Goal: Information Seeking & Learning: Learn about a topic

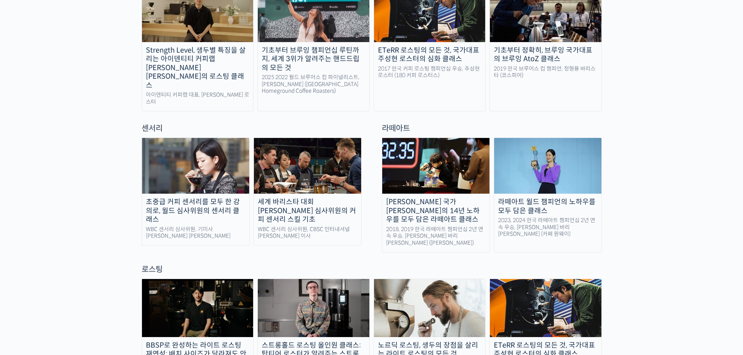
scroll to position [585, 0]
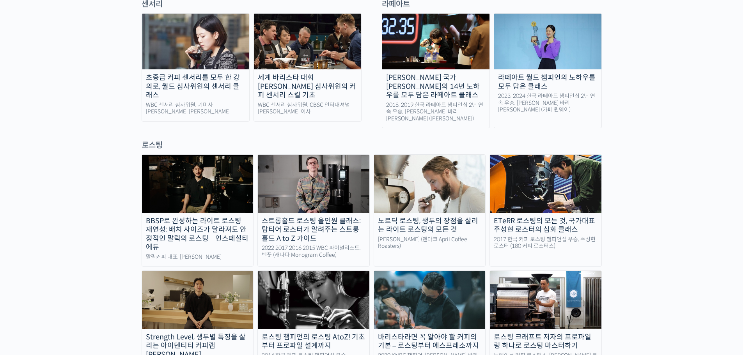
click at [216, 35] on img at bounding box center [195, 42] width 107 height 56
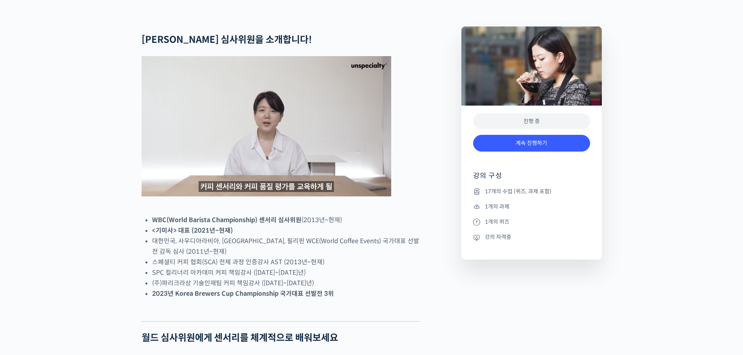
scroll to position [312, 0]
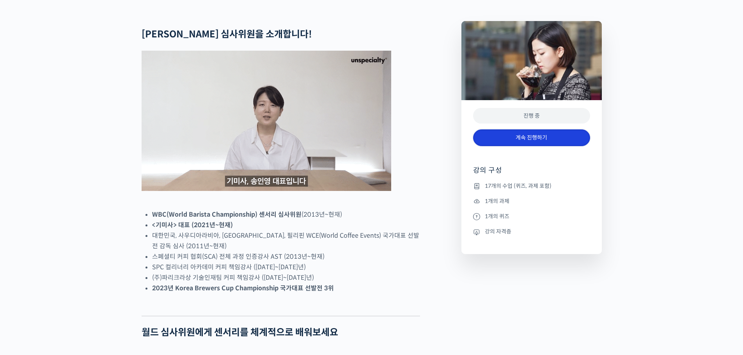
click at [500, 146] on link "계속 진행하기" at bounding box center [531, 137] width 117 height 17
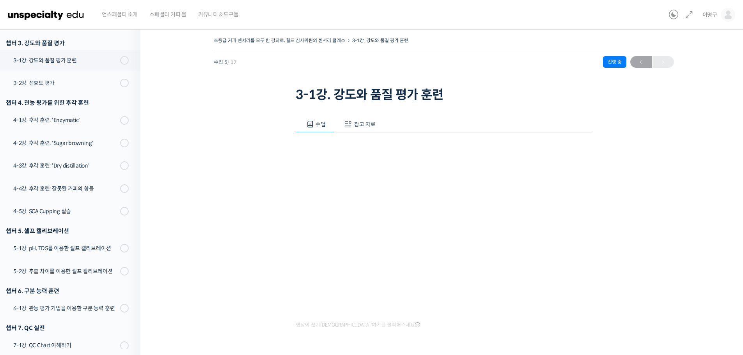
scroll to position [222, 0]
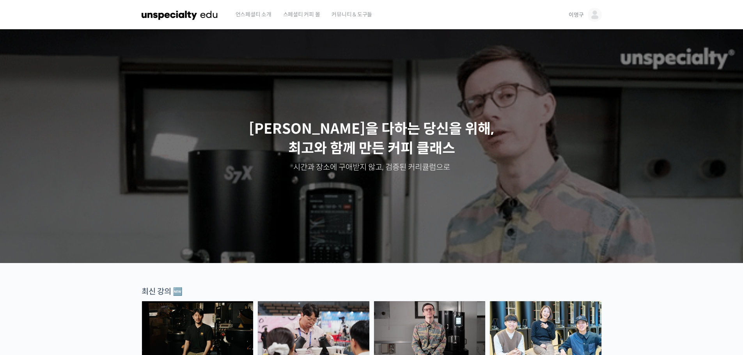
click at [589, 17] on img at bounding box center [594, 15] width 14 height 14
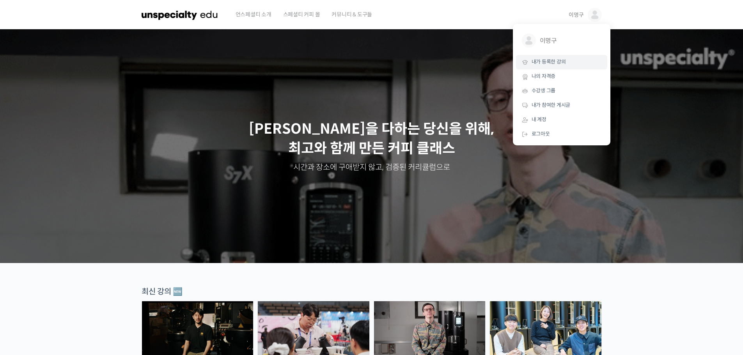
click at [550, 61] on span "내가 등록한 강의" at bounding box center [548, 61] width 34 height 7
